Goal: Information Seeking & Learning: Learn about a topic

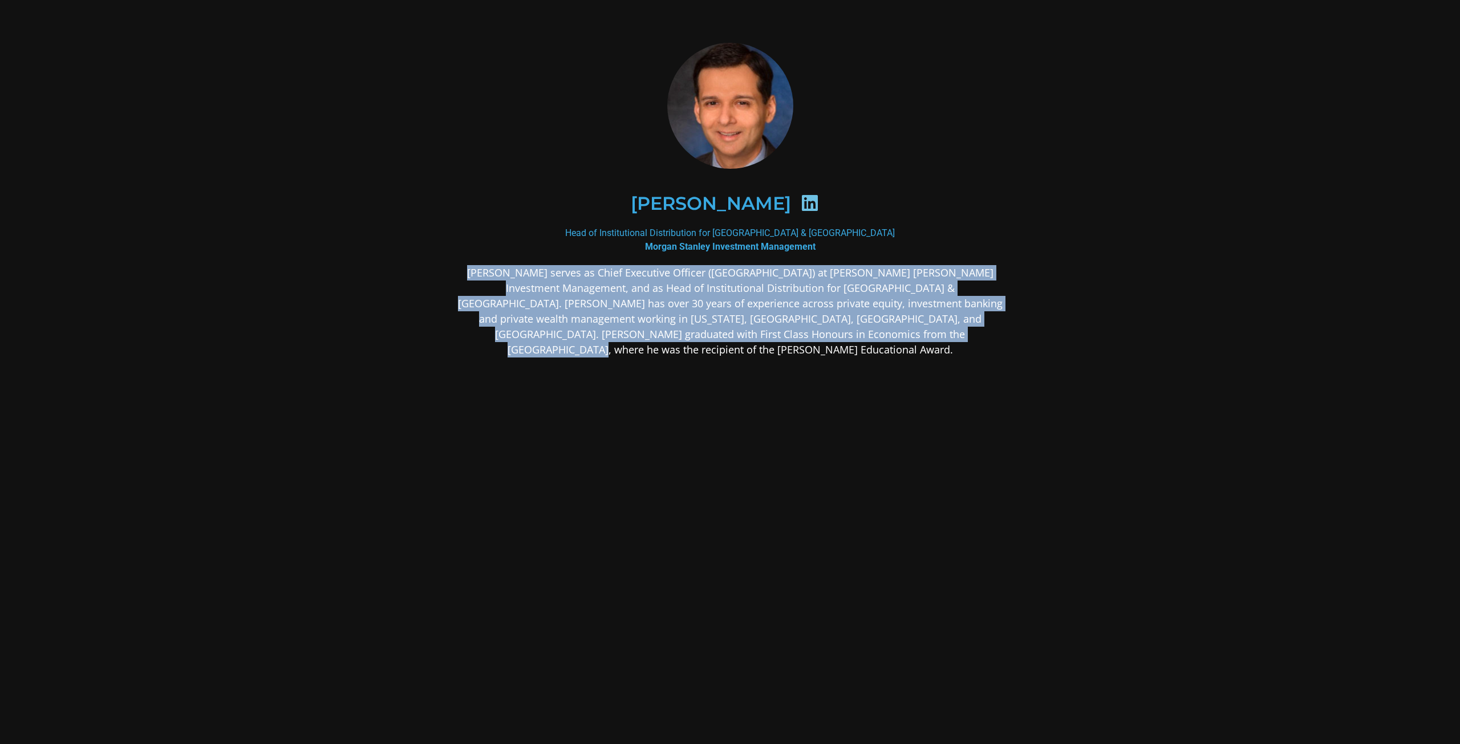
drag, startPoint x: 432, startPoint y: 273, endPoint x: 901, endPoint y: 331, distance: 472.9
click at [901, 331] on div "[PERSON_NAME] Head of Institutional Distribution for [GEOGRAPHIC_DATA] & [GEOGR…" at bounding box center [730, 289] width 616 height 557
click at [901, 331] on p "[PERSON_NAME] serves as Chief Executive Officer ([GEOGRAPHIC_DATA]) at [PERSON_…" at bounding box center [730, 311] width 554 height 92
drag, startPoint x: 901, startPoint y: 331, endPoint x: 448, endPoint y: 270, distance: 457.4
click at [448, 270] on div "[PERSON_NAME] Head of Institutional Distribution for [GEOGRAPHIC_DATA] & [GEOGR…" at bounding box center [730, 289] width 616 height 557
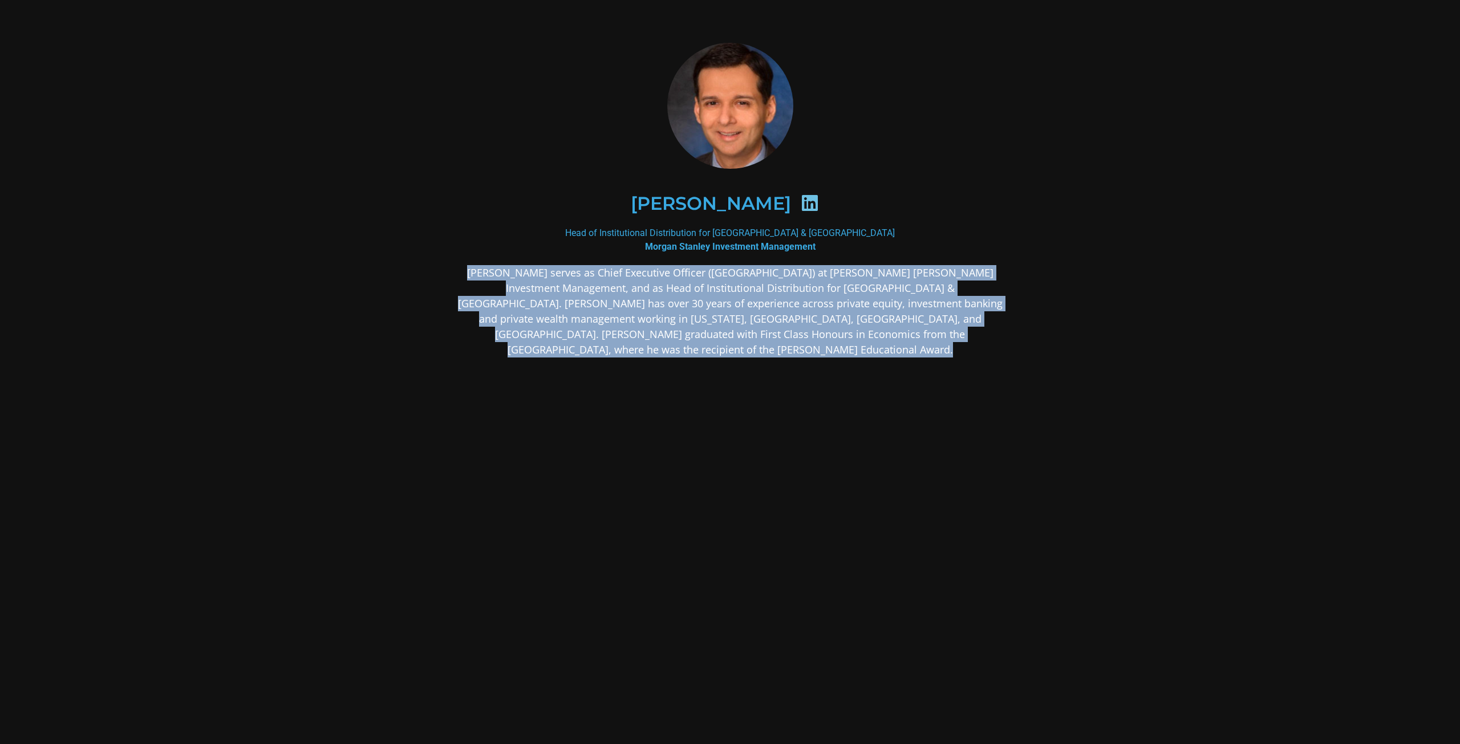
click at [448, 270] on div "[PERSON_NAME] Head of Institutional Distribution for [GEOGRAPHIC_DATA] & [GEOGR…" at bounding box center [730, 289] width 616 height 557
drag, startPoint x: 448, startPoint y: 270, endPoint x: 903, endPoint y: 335, distance: 459.0
click at [903, 335] on div "[PERSON_NAME] Head of Institutional Distribution for [GEOGRAPHIC_DATA] & [GEOGR…" at bounding box center [730, 289] width 616 height 557
click at [903, 335] on p "[PERSON_NAME] serves as Chief Executive Officer ([GEOGRAPHIC_DATA]) at [PERSON_…" at bounding box center [730, 311] width 554 height 92
drag, startPoint x: 606, startPoint y: 296, endPoint x: 957, endPoint y: 335, distance: 353.4
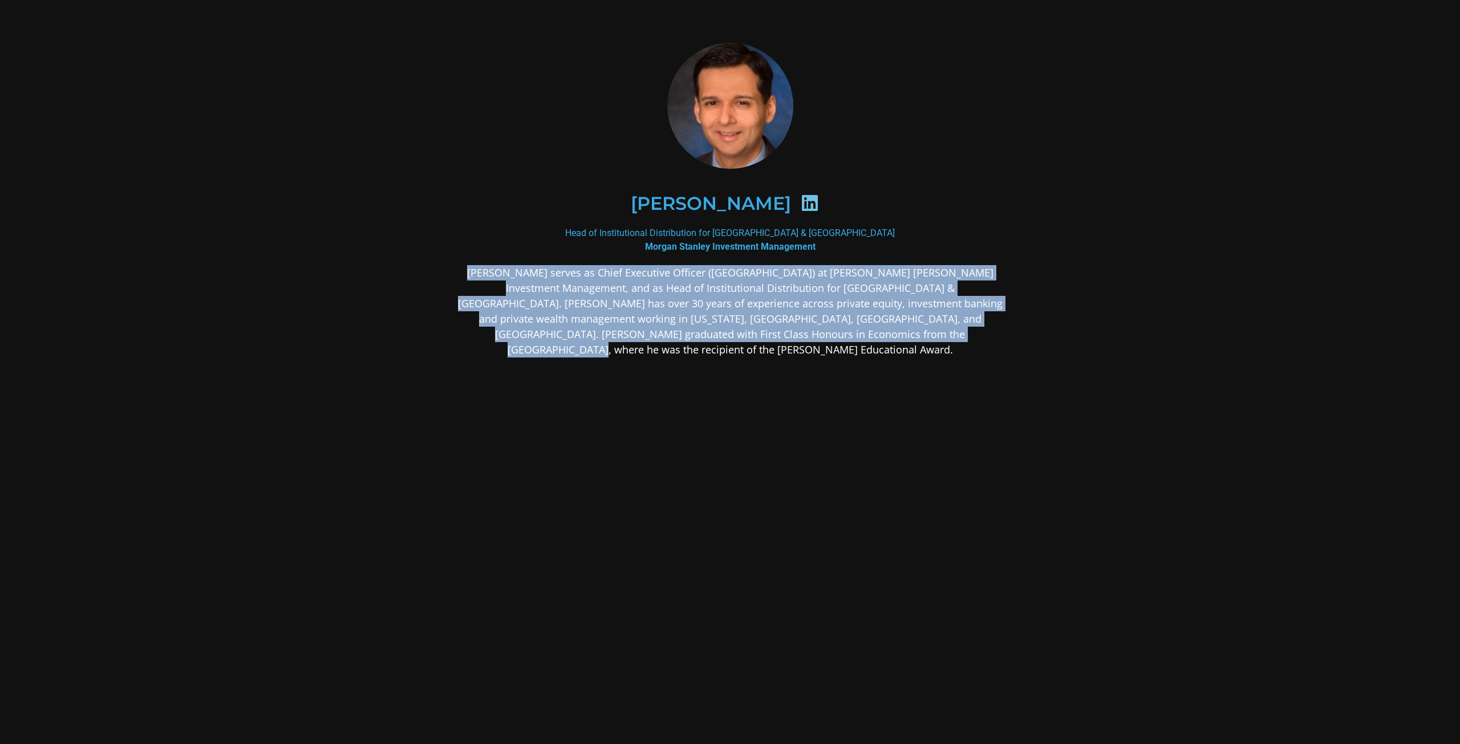
click at [957, 335] on div "[PERSON_NAME] Head of Institutional Distribution for [GEOGRAPHIC_DATA] & [GEOGR…" at bounding box center [730, 289] width 616 height 557
click at [957, 335] on p "[PERSON_NAME] serves as Chief Executive Officer ([GEOGRAPHIC_DATA]) at [PERSON_…" at bounding box center [730, 311] width 554 height 92
drag, startPoint x: 957, startPoint y: 335, endPoint x: 422, endPoint y: 270, distance: 538.8
click at [421, 270] on section "[PERSON_NAME] Head of Institutional Distribution for [GEOGRAPHIC_DATA] & [GEOGR…" at bounding box center [730, 290] width 1460 height 580
click at [422, 270] on div "[PERSON_NAME] Head of Institutional Distribution for [GEOGRAPHIC_DATA] & [GEOGR…" at bounding box center [730, 289] width 616 height 557
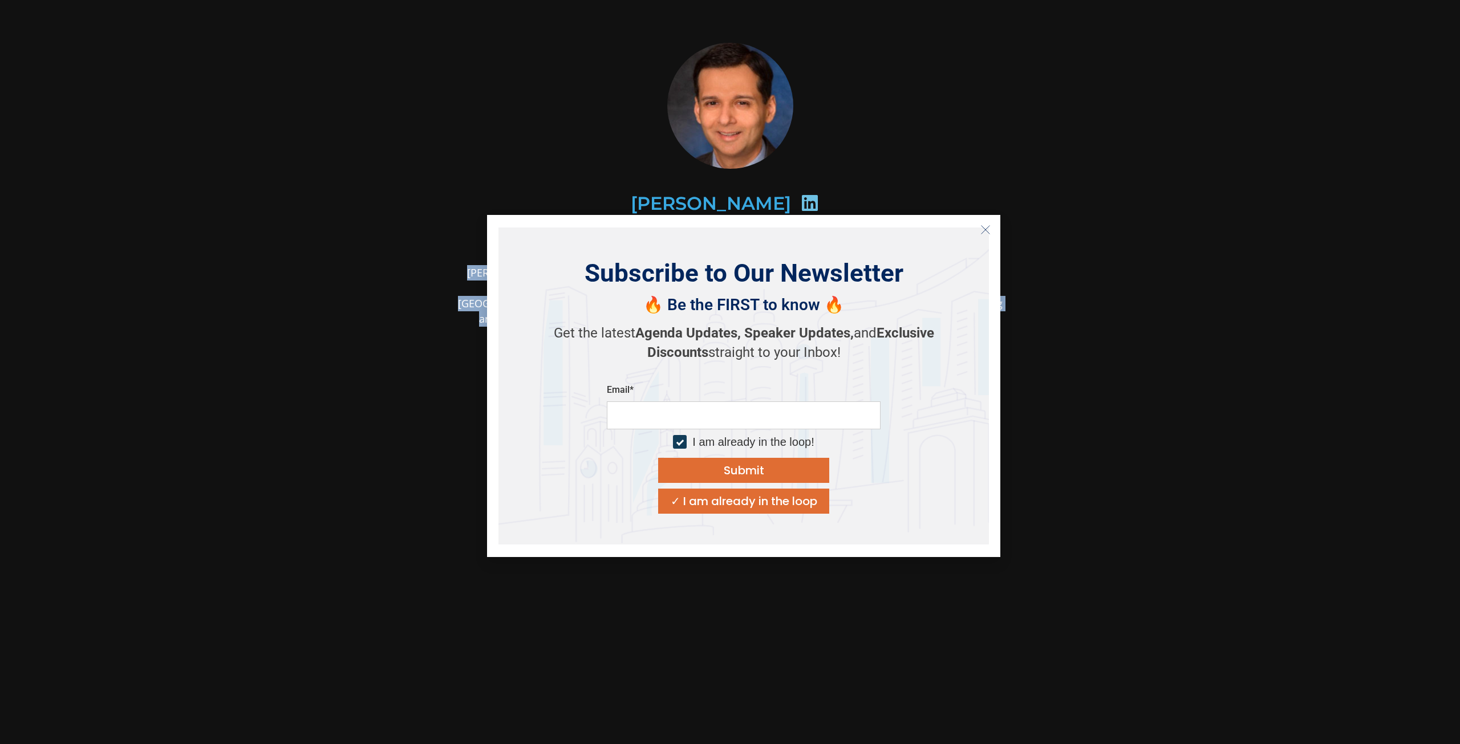
drag, startPoint x: 431, startPoint y: 270, endPoint x: 915, endPoint y: 320, distance: 486.6
click at [916, 315] on body "[PERSON_NAME] Head of Institutional Distribution for [GEOGRAPHIC_DATA] & [GEOGR…" at bounding box center [730, 290] width 1460 height 580
click at [985, 227] on icon "Close" at bounding box center [985, 230] width 10 height 10
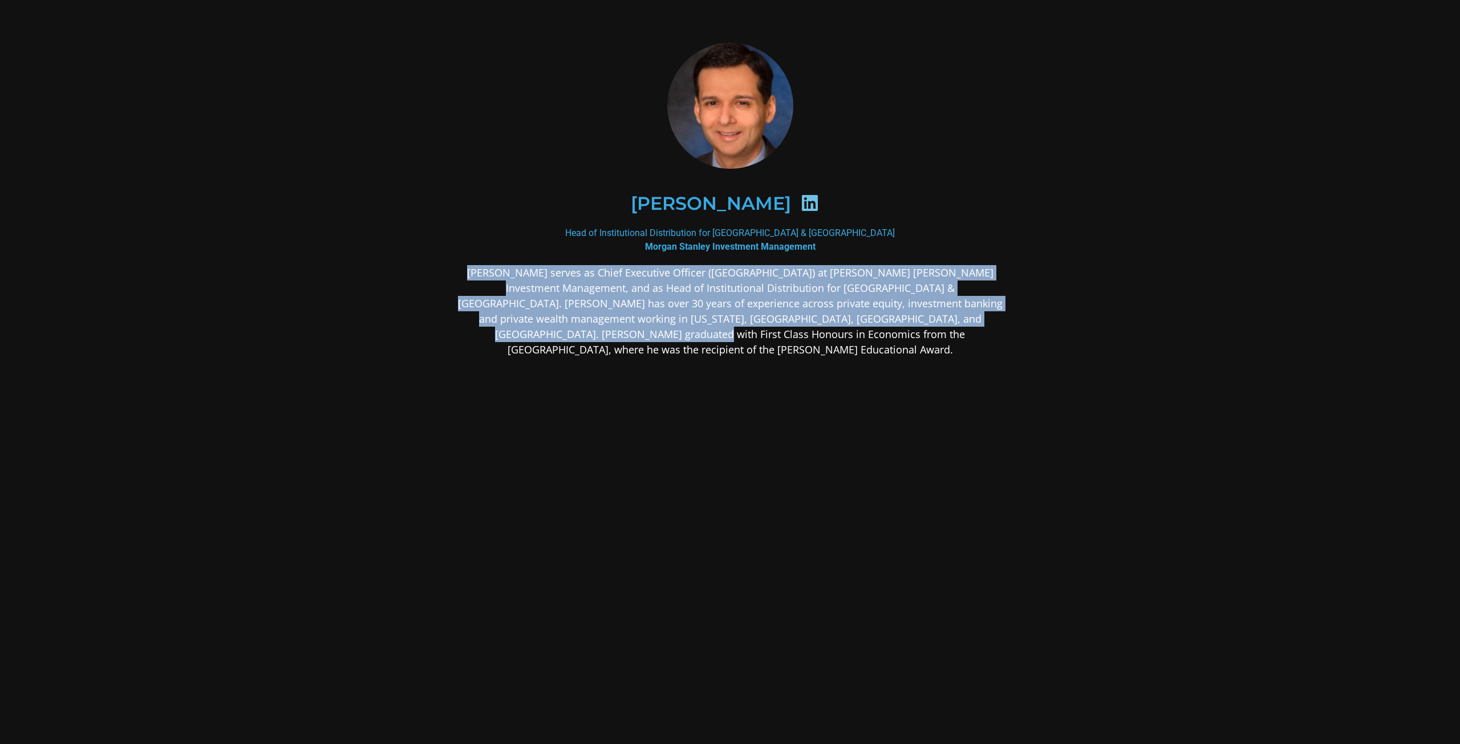
click at [918, 310] on p "[PERSON_NAME] serves as Chief Executive Officer ([GEOGRAPHIC_DATA]) at [PERSON_…" at bounding box center [730, 311] width 554 height 92
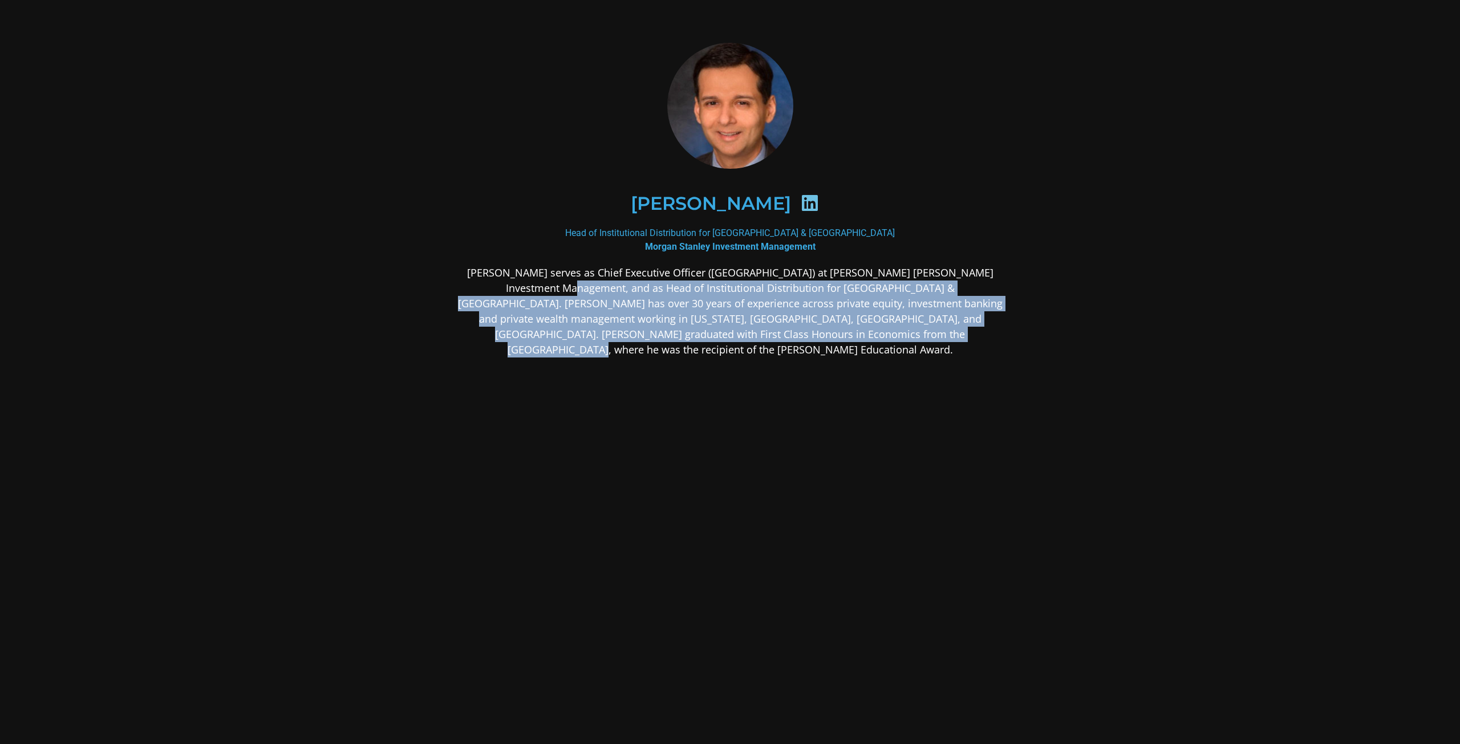
drag, startPoint x: 472, startPoint y: 279, endPoint x: 956, endPoint y: 344, distance: 488.9
click at [956, 344] on div "[PERSON_NAME] serves as Chief Executive Officer ([GEOGRAPHIC_DATA]) at [PERSON_…" at bounding box center [730, 401] width 554 height 273
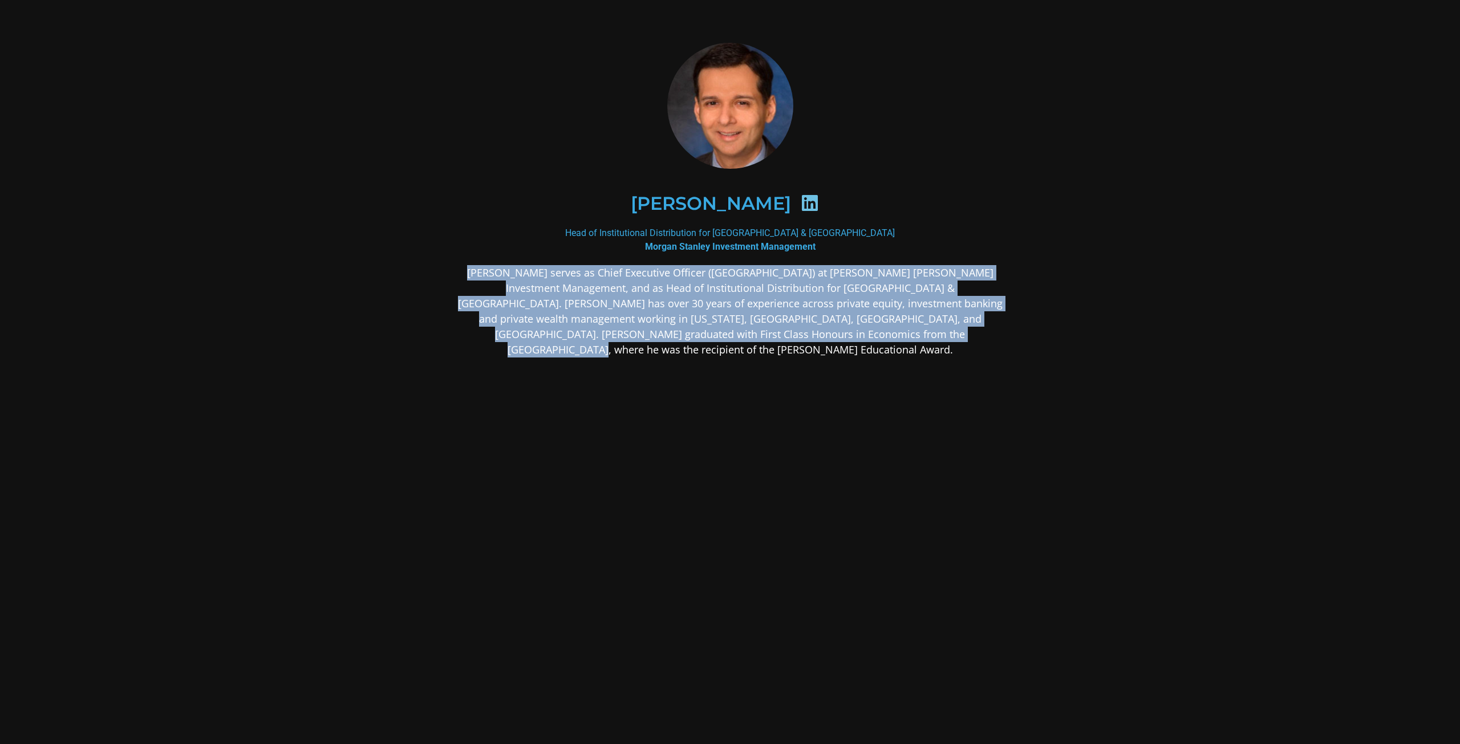
drag, startPoint x: 421, startPoint y: 281, endPoint x: 942, endPoint y: 334, distance: 523.9
click at [942, 334] on section "[PERSON_NAME] Head of Institutional Distribution for [GEOGRAPHIC_DATA] & [GEOGR…" at bounding box center [730, 290] width 1460 height 580
click at [942, 334] on p "[PERSON_NAME] serves as Chief Executive Officer ([GEOGRAPHIC_DATA]) at [PERSON_…" at bounding box center [730, 311] width 554 height 92
drag, startPoint x: 974, startPoint y: 339, endPoint x: 407, endPoint y: 262, distance: 572.6
click at [407, 262] on section "[PERSON_NAME] Head of Institutional Distribution for [GEOGRAPHIC_DATA] & [GEOGR…" at bounding box center [730, 290] width 1460 height 580
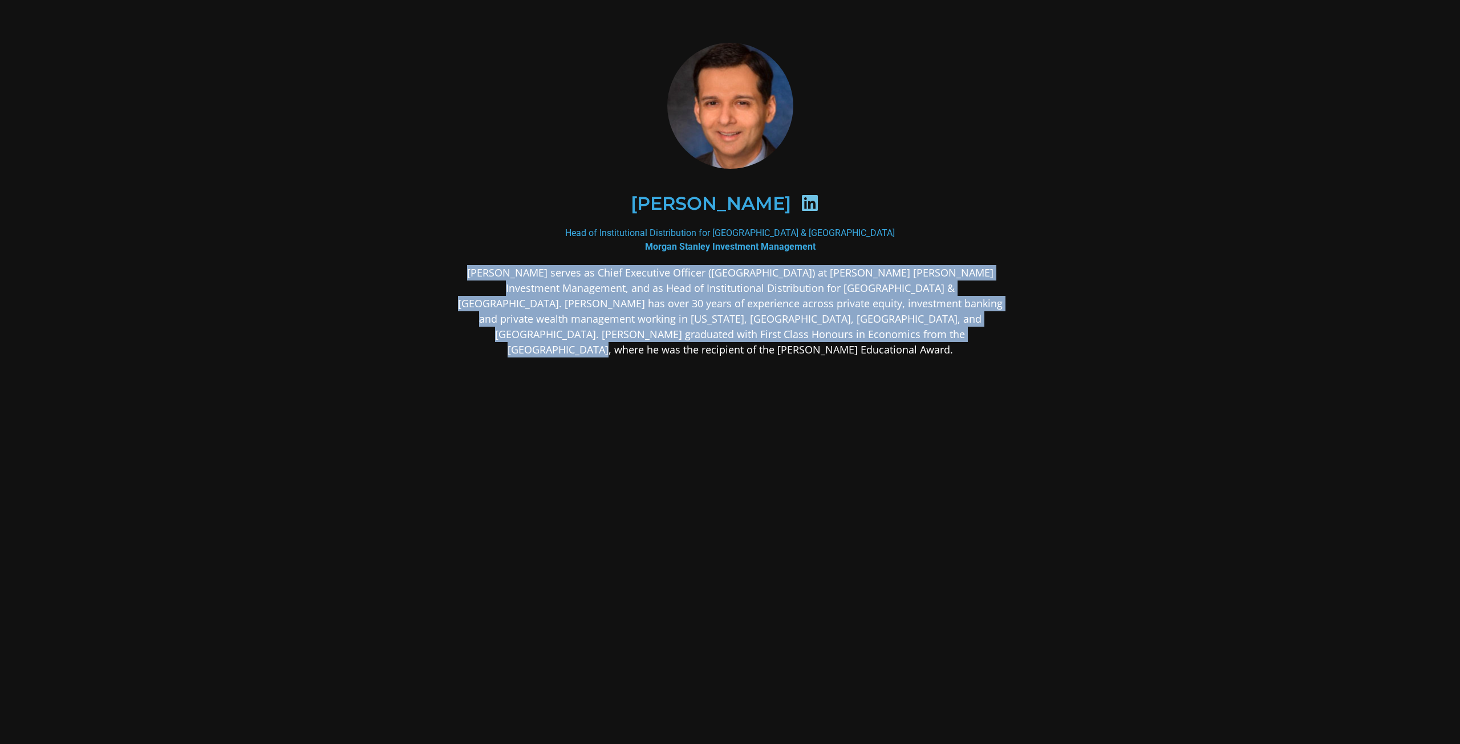
click at [597, 332] on p "[PERSON_NAME] serves as Chief Executive Officer ([GEOGRAPHIC_DATA]) at [PERSON_…" at bounding box center [730, 311] width 554 height 92
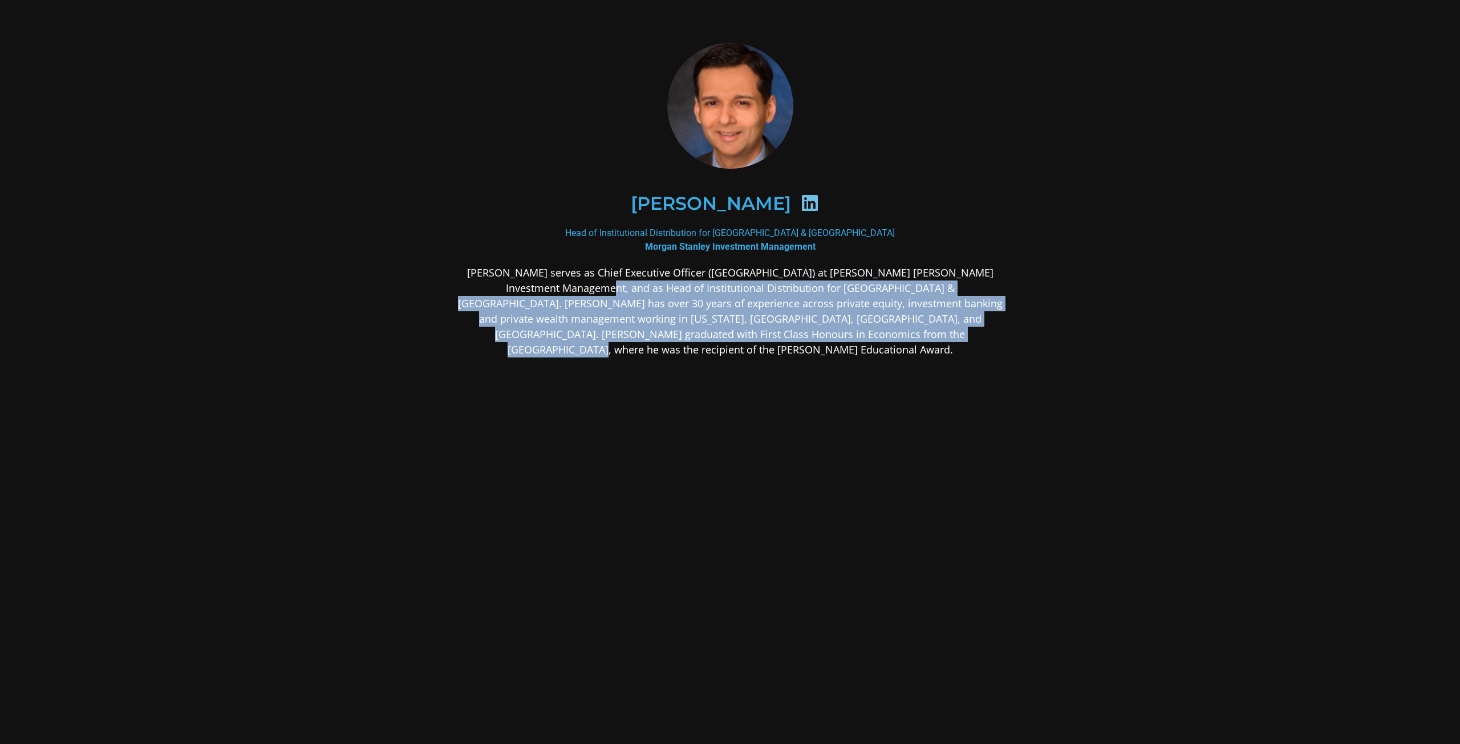
drag, startPoint x: 490, startPoint y: 287, endPoint x: 932, endPoint y: 356, distance: 447.2
click at [932, 356] on div "[PERSON_NAME] serves as Chief Executive Officer ([GEOGRAPHIC_DATA]) at [PERSON_…" at bounding box center [730, 401] width 554 height 273
click at [932, 359] on div "[PERSON_NAME] serves as Chief Executive Officer ([GEOGRAPHIC_DATA]) at [PERSON_…" at bounding box center [730, 401] width 554 height 273
click at [1017, 391] on div "[PERSON_NAME] Head of Institutional Distribution for [GEOGRAPHIC_DATA] & [GEOGR…" at bounding box center [730, 289] width 616 height 557
